Goal: Information Seeking & Learning: Learn about a topic

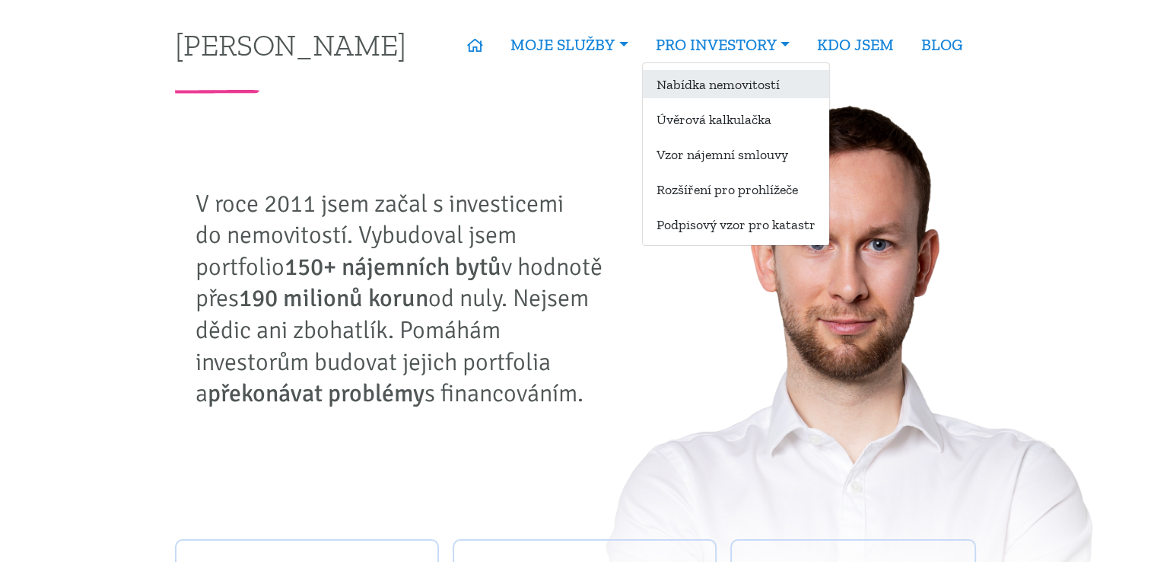
click at [730, 79] on link "Nabídka nemovitostí" at bounding box center [736, 84] width 186 height 28
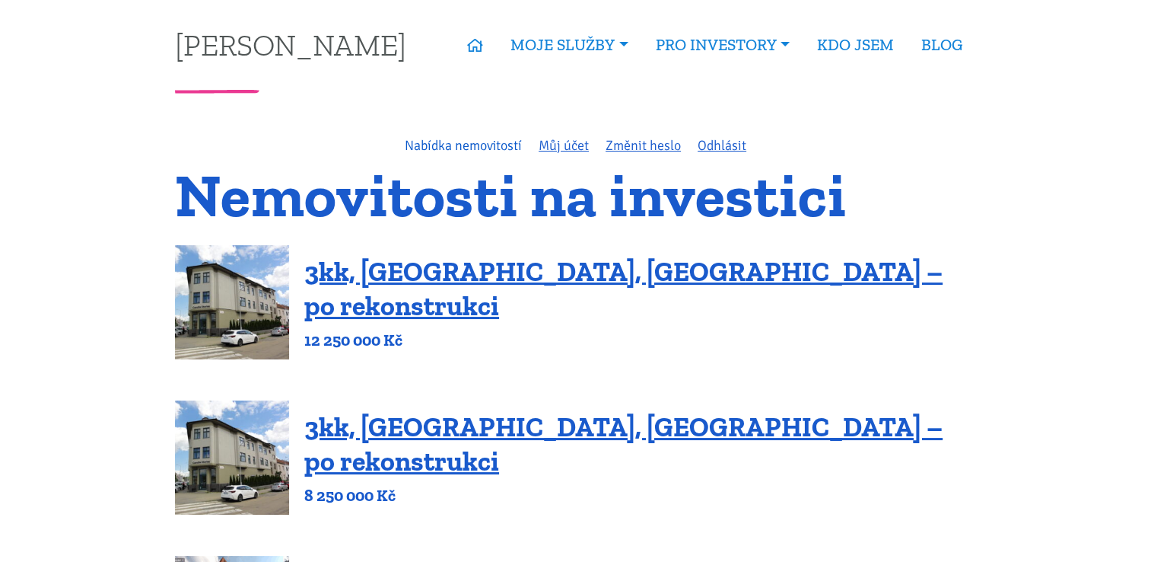
click at [499, 153] on link "Nabídka nemovitostí" at bounding box center [463, 145] width 117 height 17
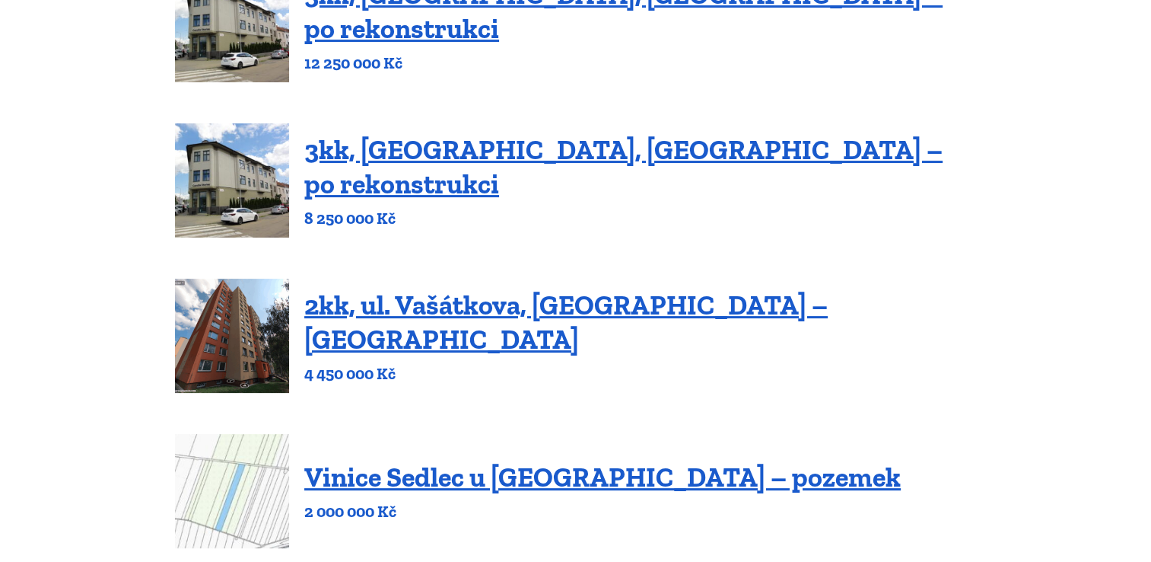
scroll to position [304, 0]
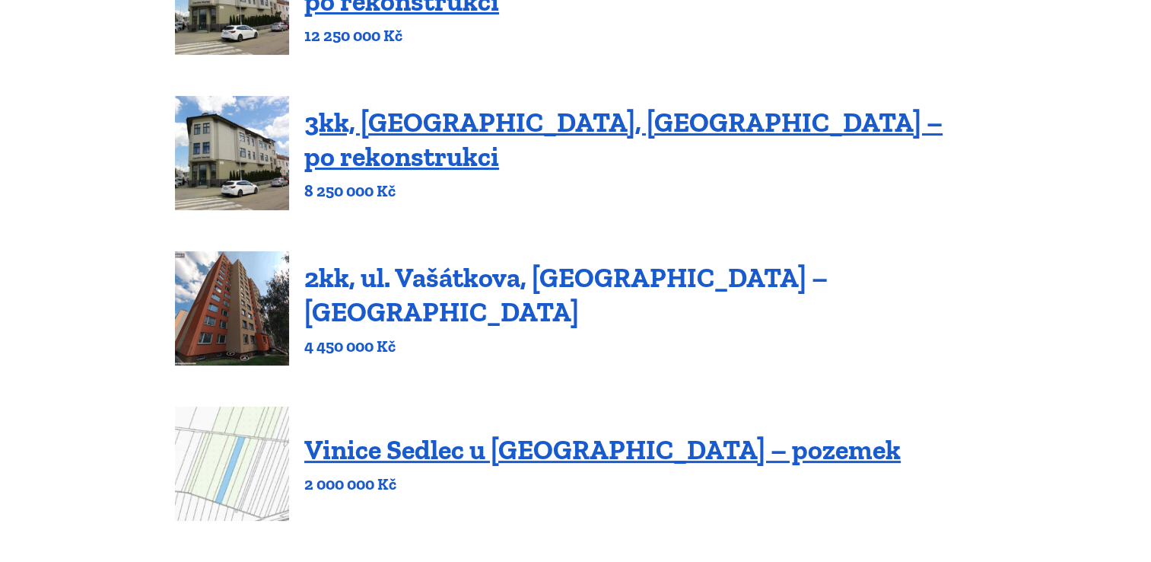
click at [512, 295] on link "2kk, ul. Vašátkova, Praha – Černý Most" at bounding box center [566, 294] width 524 height 67
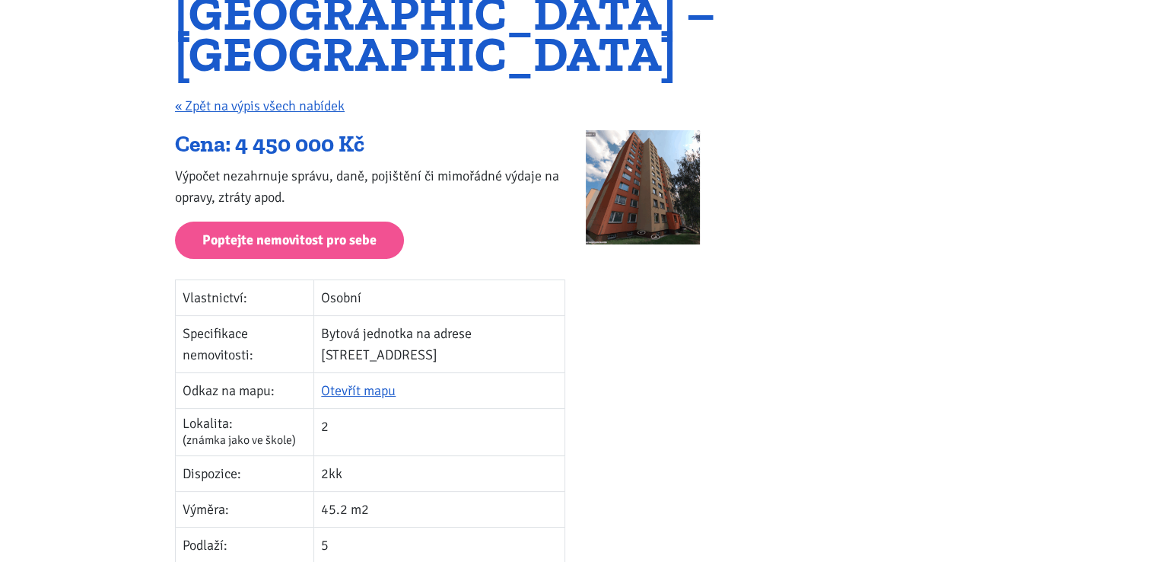
scroll to position [228, 0]
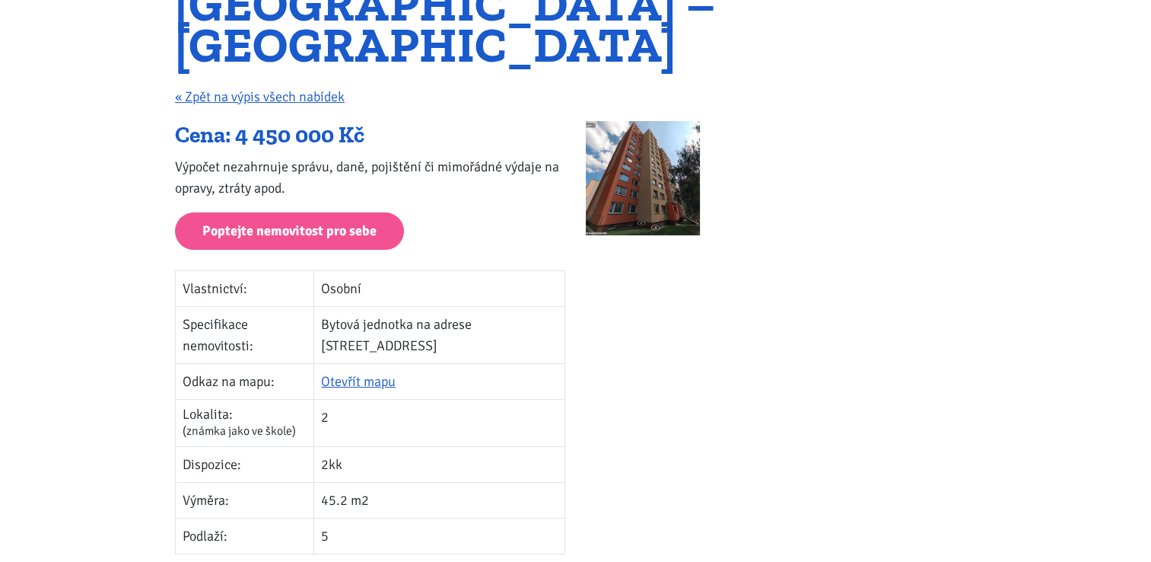
click at [669, 170] on img at bounding box center [643, 178] width 114 height 114
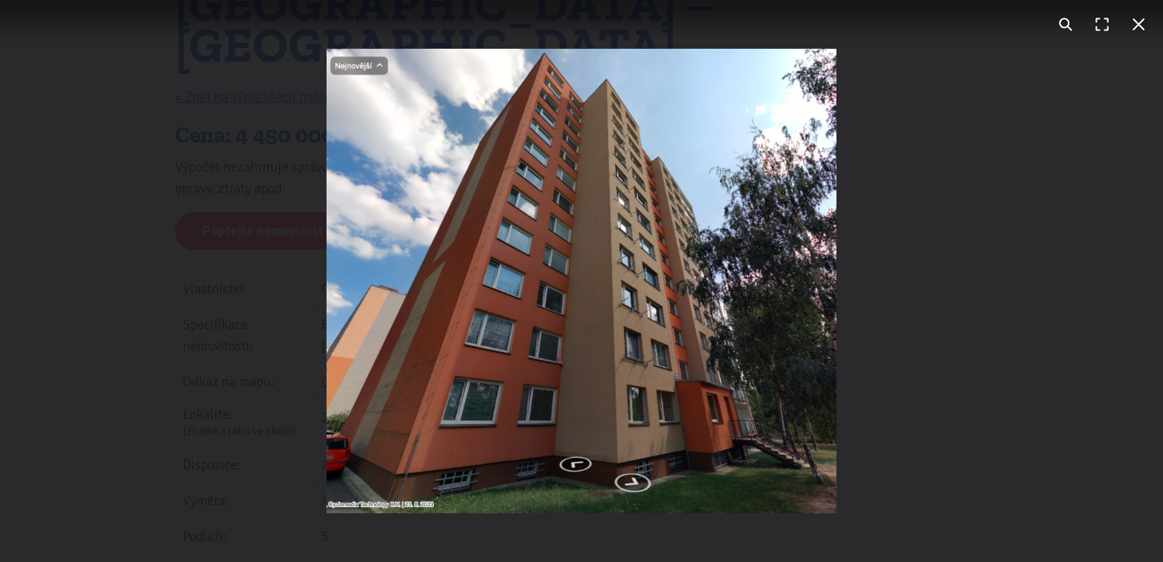
click at [1129, 26] on button "You can close this modal content with the ESC key" at bounding box center [1138, 24] width 37 height 37
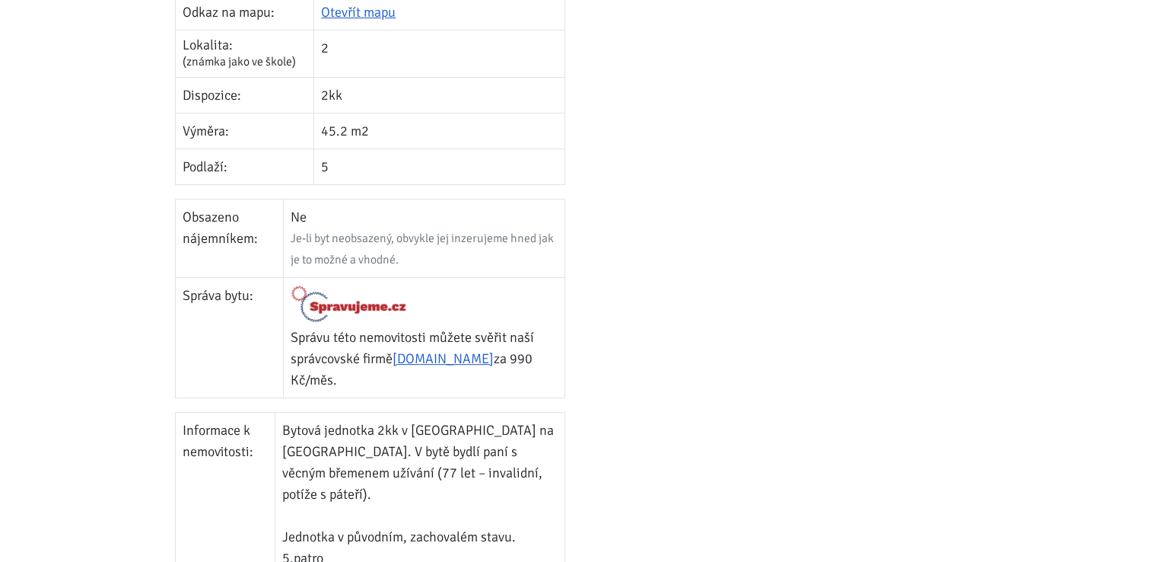
scroll to position [457, 0]
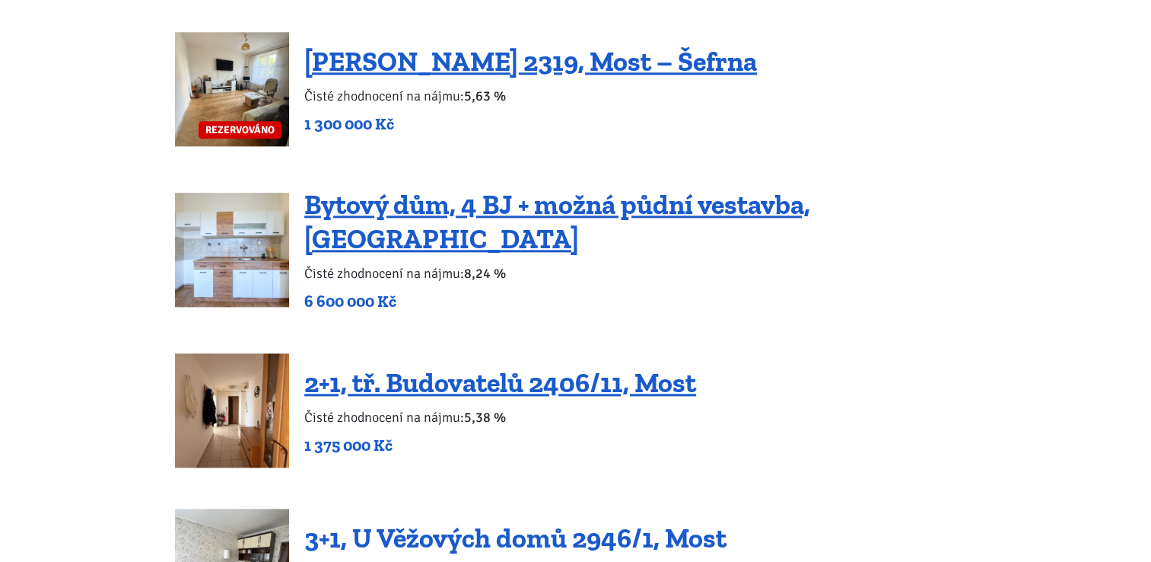
scroll to position [1750, 0]
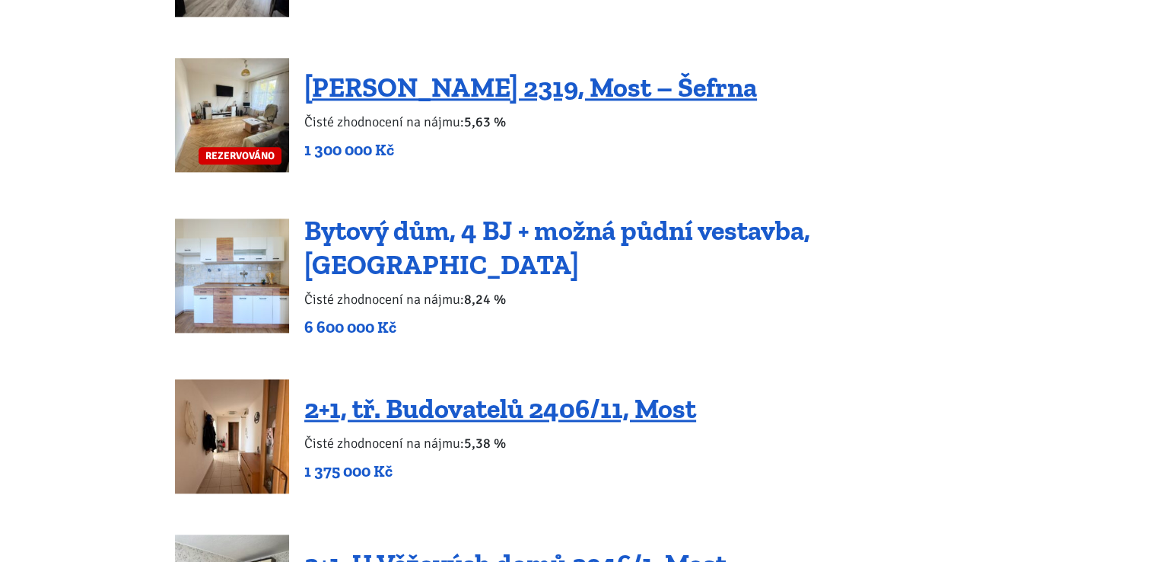
click at [585, 239] on link "Bytový dům, 4 BJ + možná půdní vestavba, [GEOGRAPHIC_DATA]" at bounding box center [557, 247] width 506 height 67
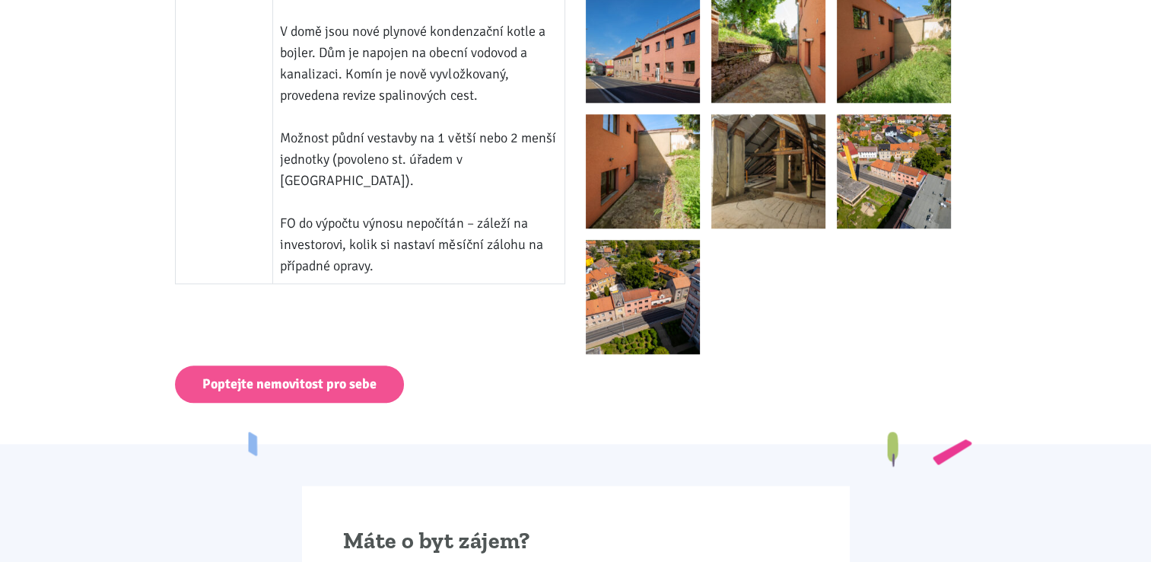
scroll to position [1294, 0]
